Goal: Information Seeking & Learning: Learn about a topic

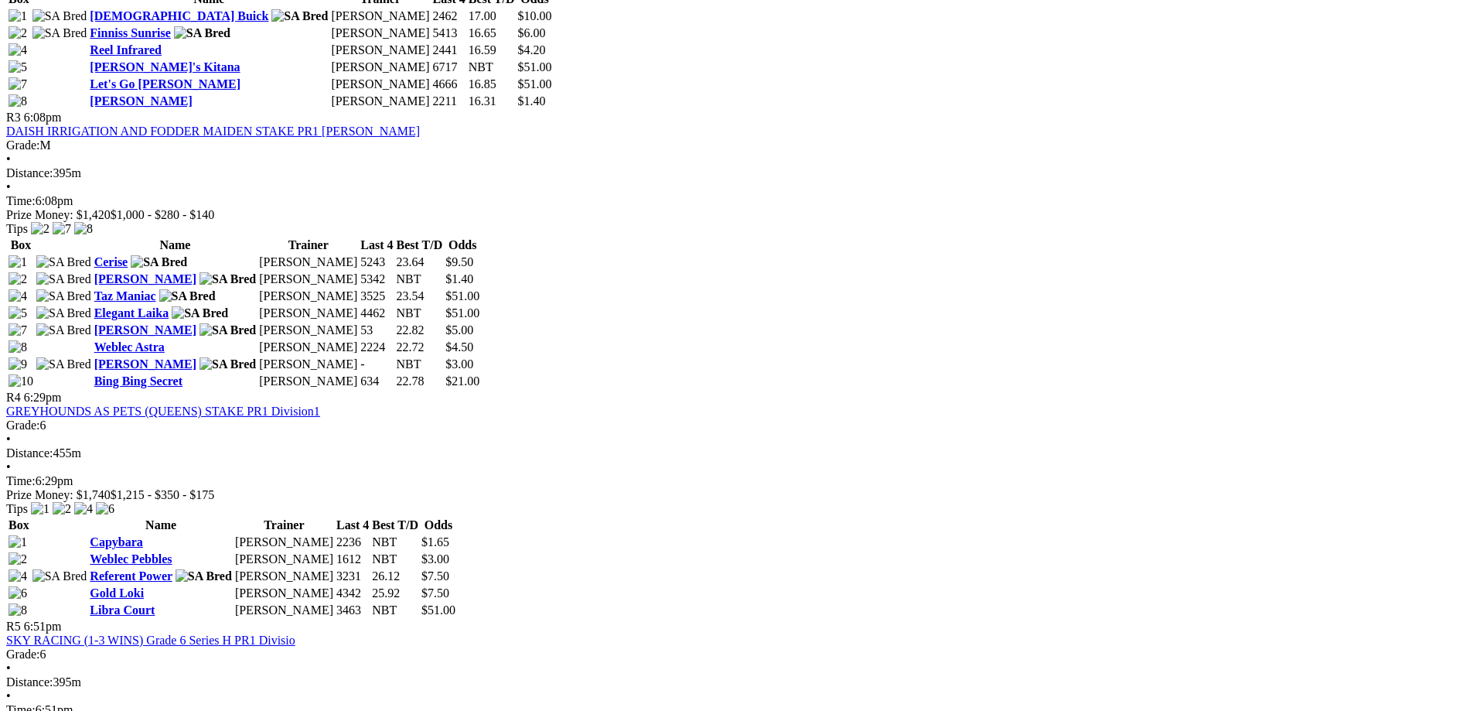
scroll to position [1160, 0]
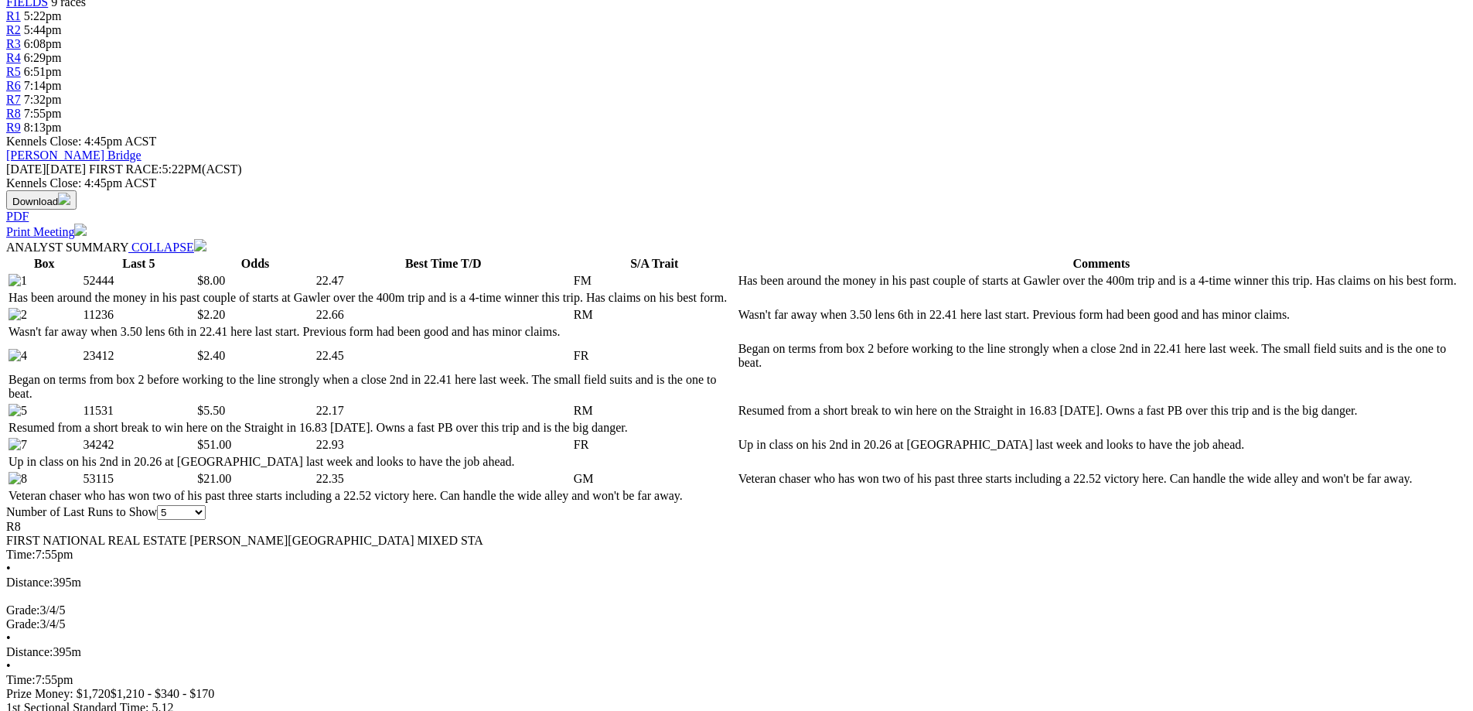
scroll to position [541, 0]
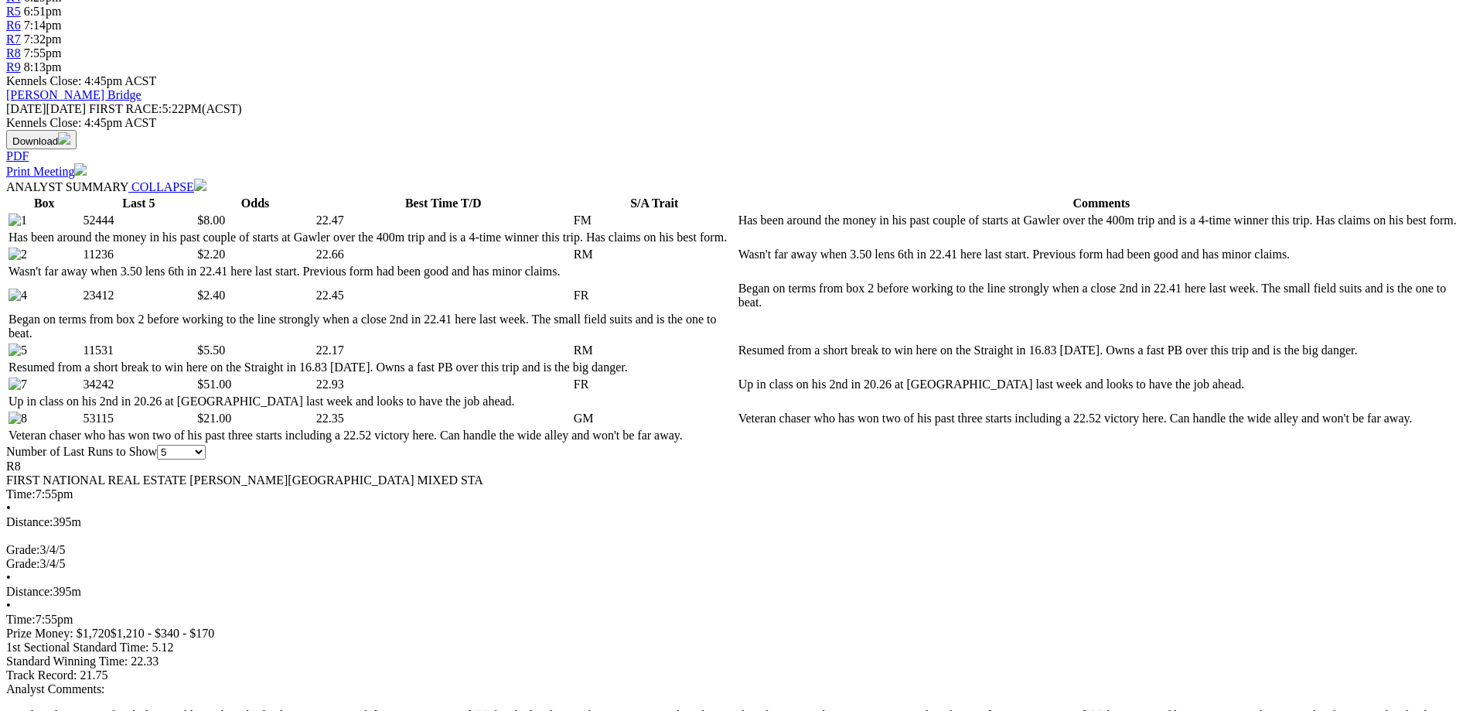
scroll to position [619, 0]
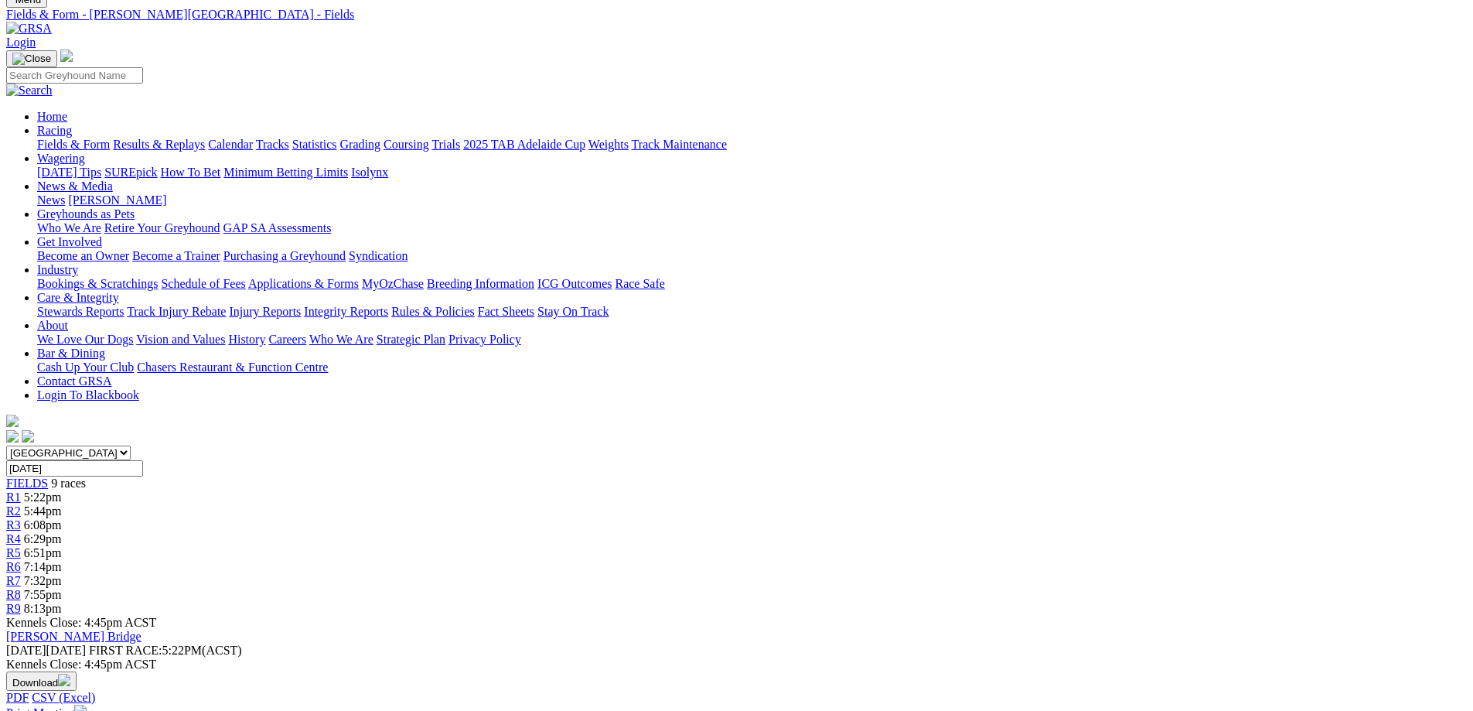
scroll to position [77, 0]
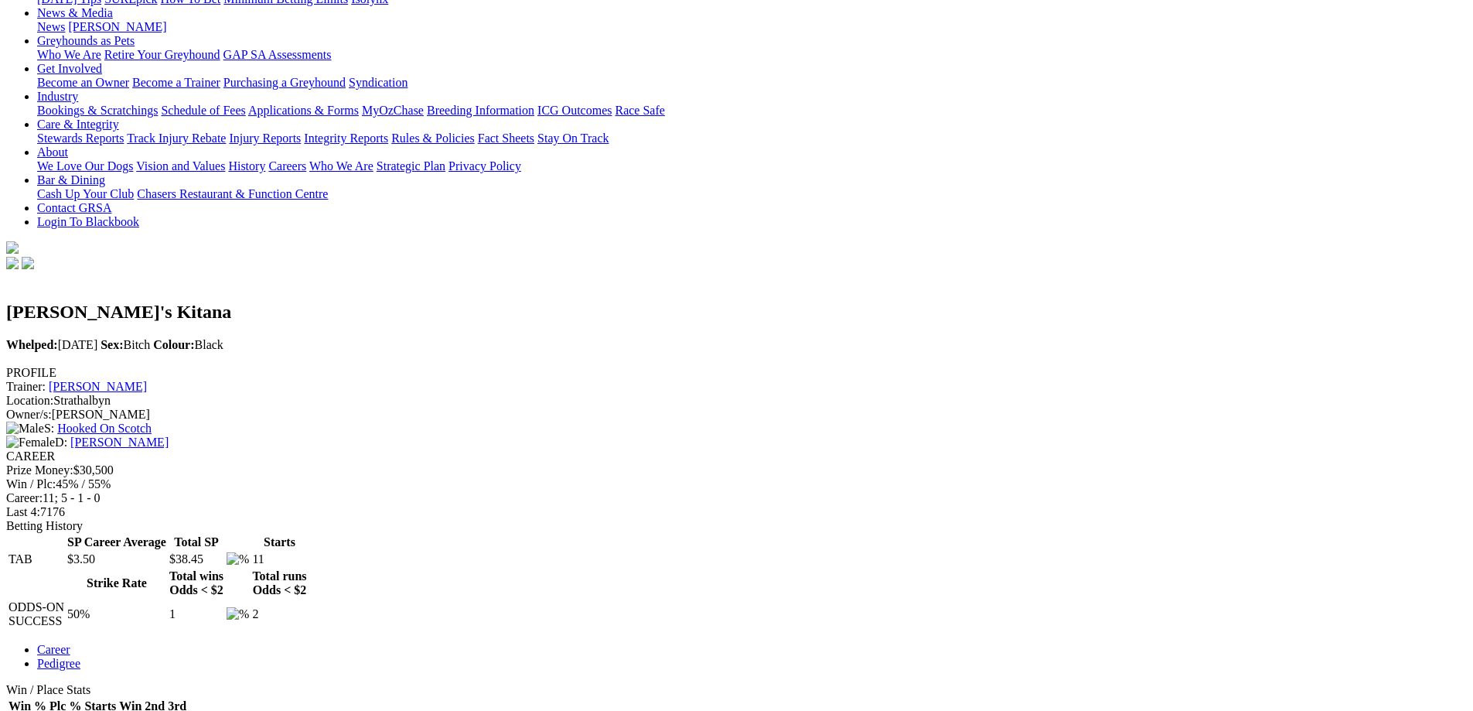
scroll to position [309, 0]
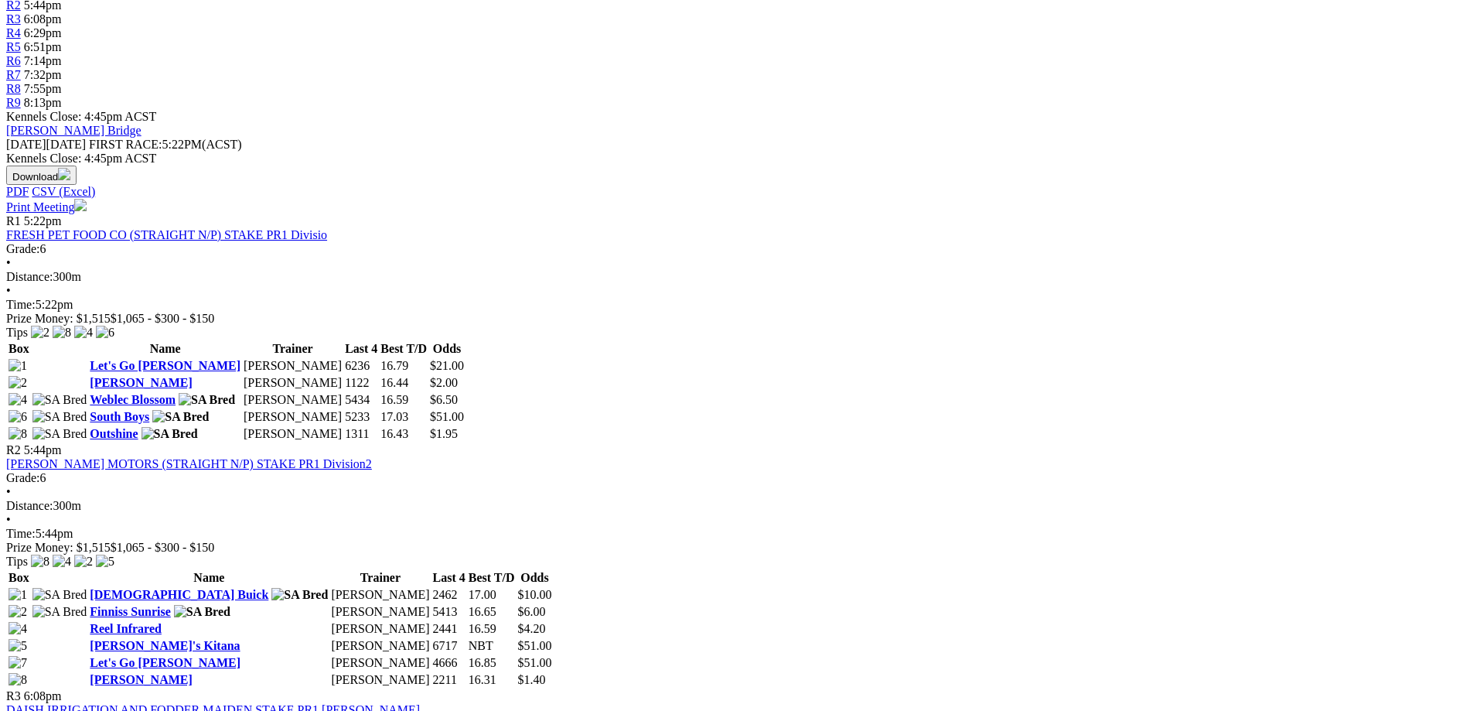
scroll to position [578, 0]
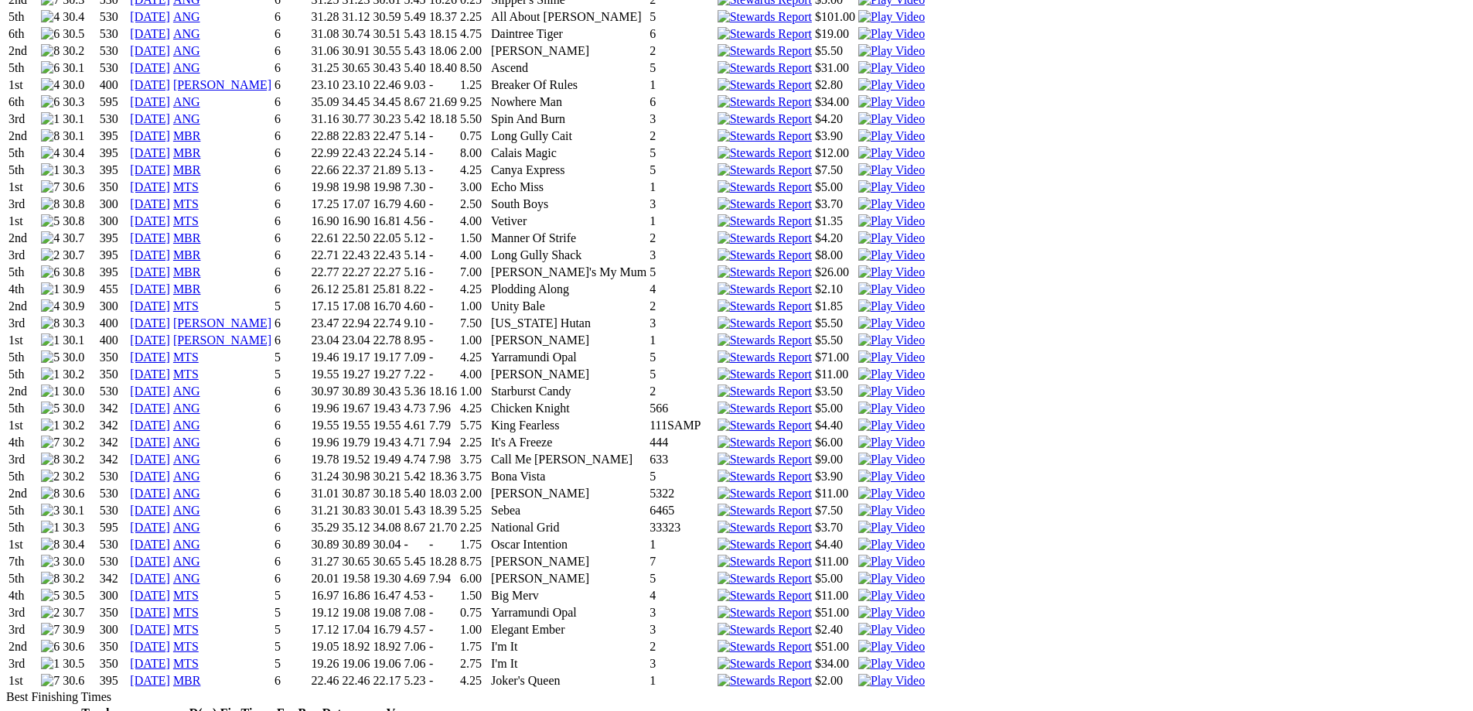
scroll to position [1392, 0]
click at [925, 674] on img at bounding box center [891, 681] width 67 height 14
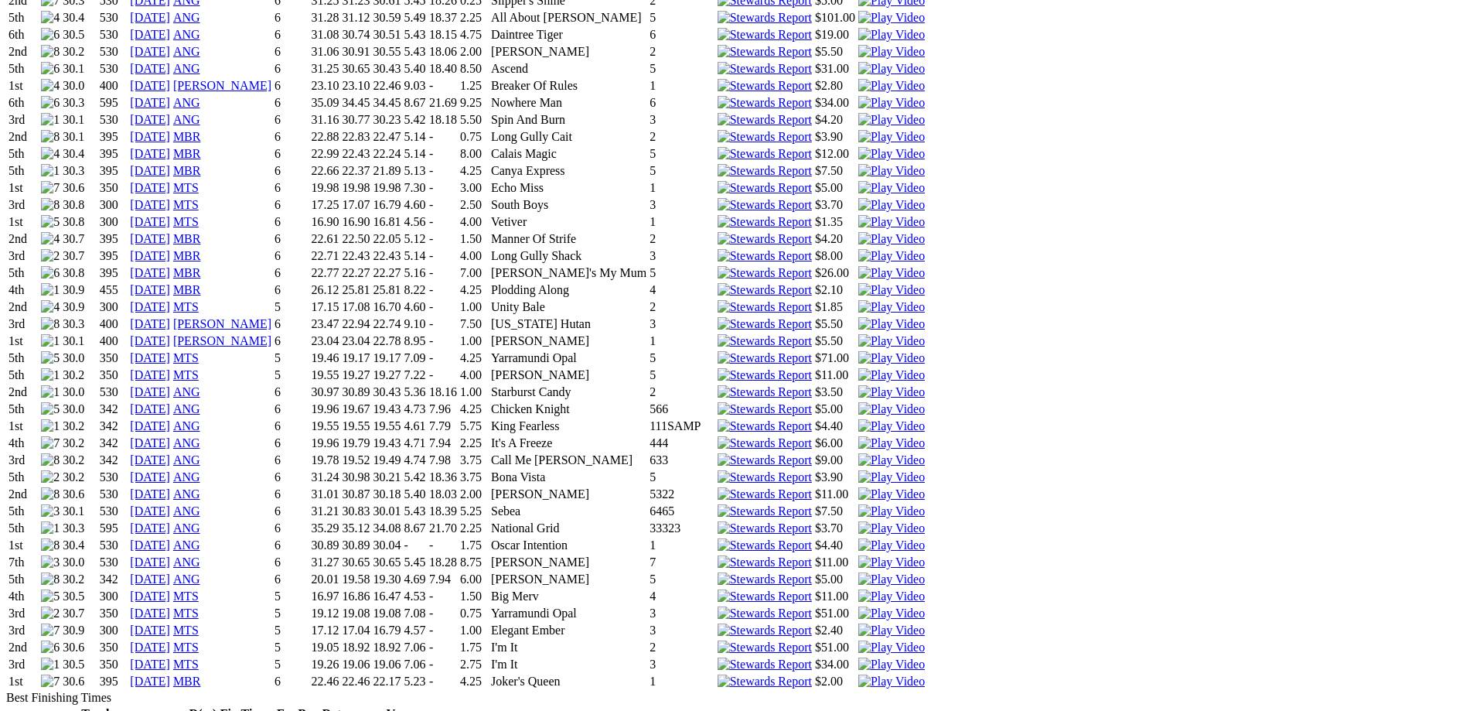
click at [925, 657] on img at bounding box center [891, 664] width 67 height 14
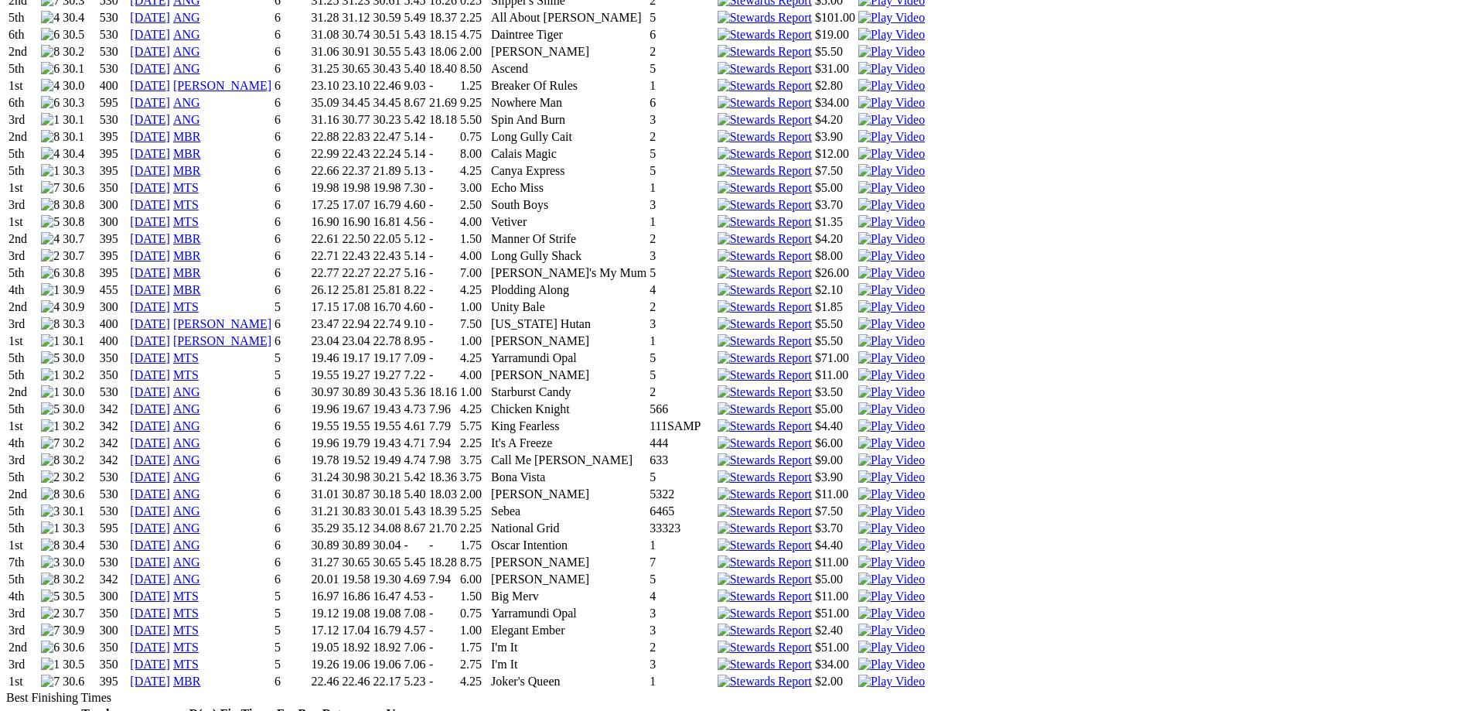
click at [925, 640] on img at bounding box center [891, 647] width 67 height 14
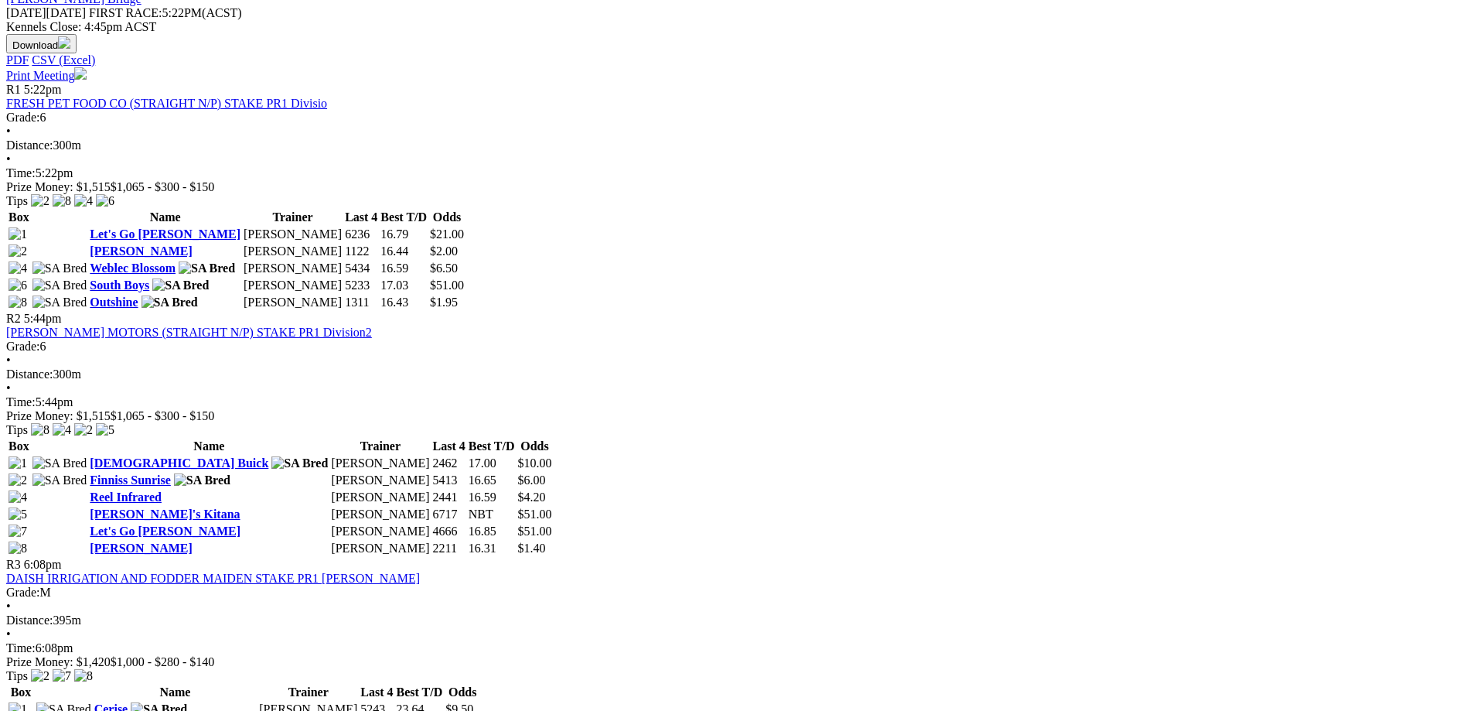
scroll to position [773, 0]
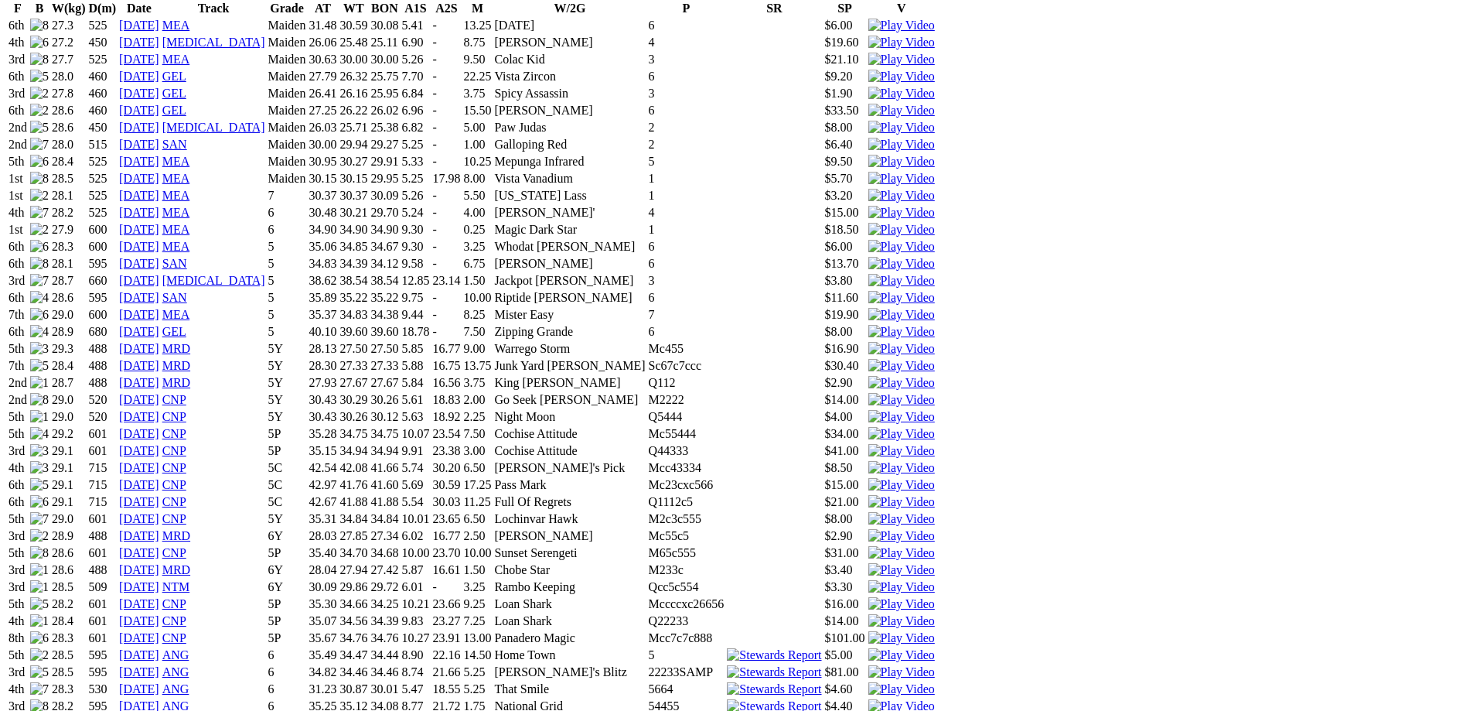
scroll to position [1315, 0]
